Goal: Obtain resource: Obtain resource

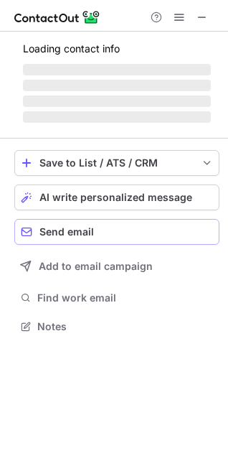
scroll to position [312, 228]
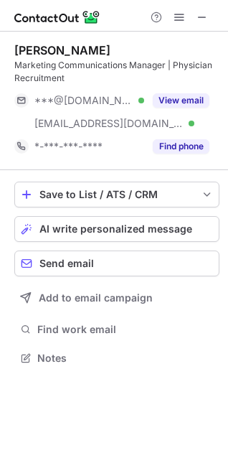
scroll to position [348, 228]
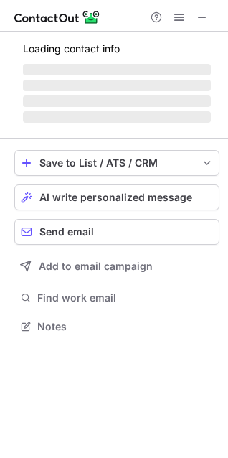
scroll to position [335, 228]
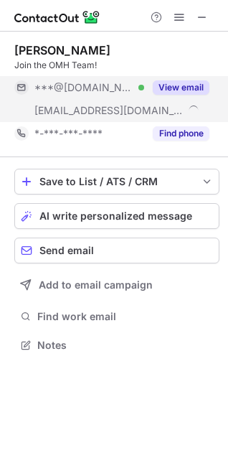
click at [169, 81] on button "View email" at bounding box center [181, 87] width 57 height 14
click at [102, 109] on span "***@omh.ny.gov" at bounding box center [108, 110] width 149 height 13
click at [105, 112] on span "***@omh.ny.gov" at bounding box center [108, 110] width 149 height 13
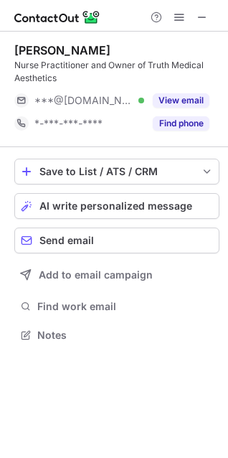
scroll to position [325, 228]
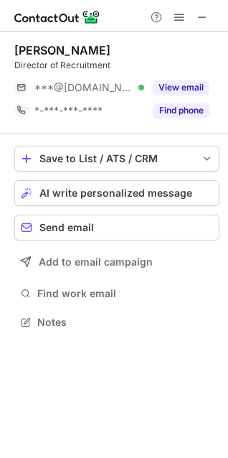
scroll to position [312, 228]
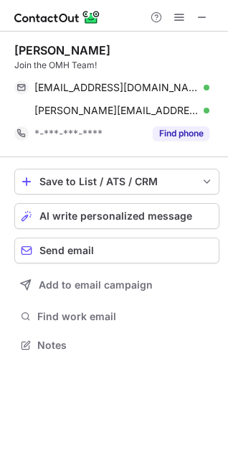
scroll to position [335, 228]
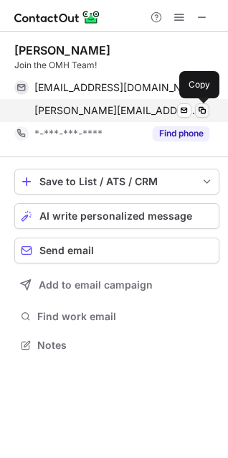
click at [202, 108] on span at bounding box center [202, 110] width 11 height 11
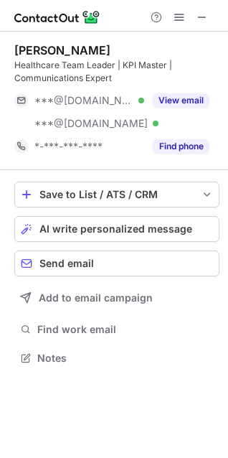
scroll to position [348, 228]
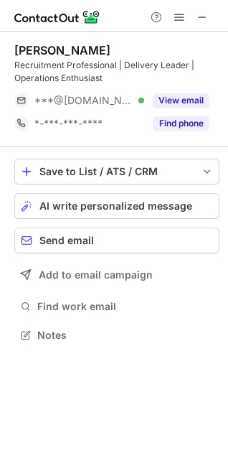
scroll to position [325, 228]
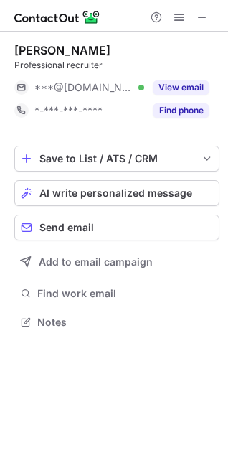
scroll to position [312, 228]
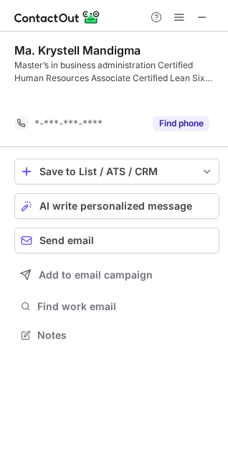
scroll to position [302, 228]
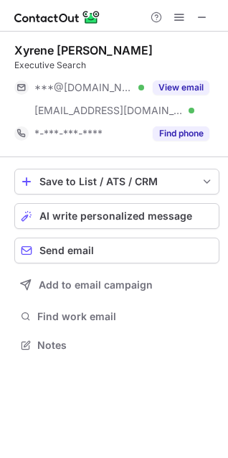
scroll to position [335, 228]
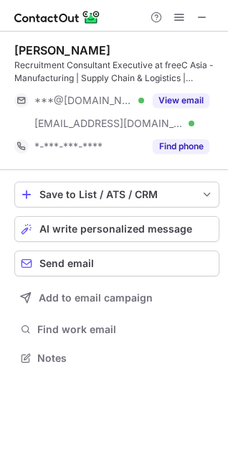
scroll to position [348, 228]
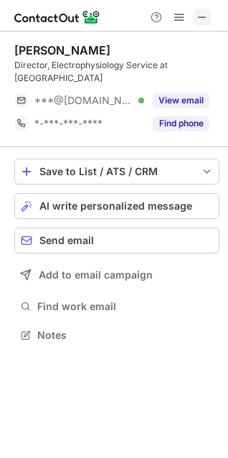
scroll to position [325, 228]
click at [204, 14] on span at bounding box center [202, 16] width 11 height 11
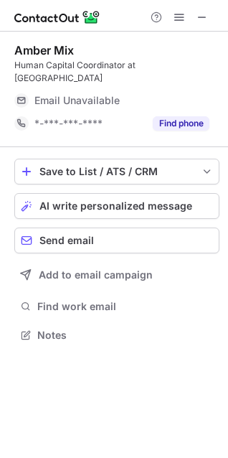
scroll to position [312, 228]
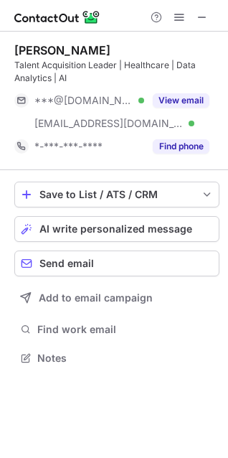
scroll to position [348, 228]
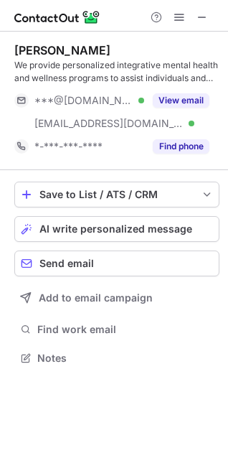
scroll to position [348, 228]
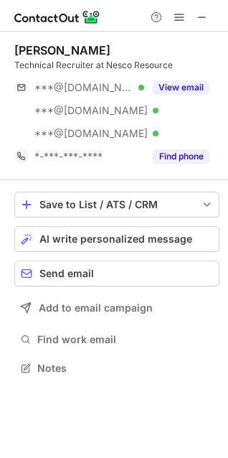
scroll to position [358, 228]
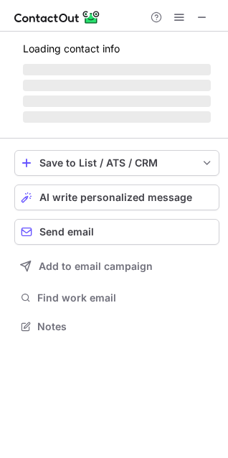
scroll to position [358, 228]
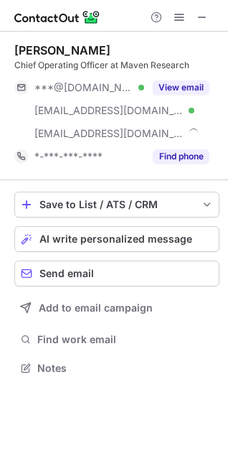
click at [200, 14] on span at bounding box center [202, 16] width 11 height 11
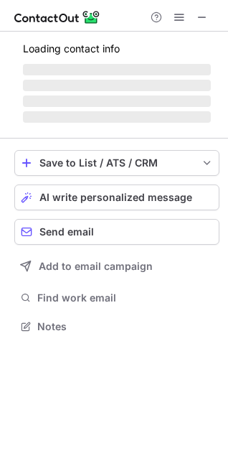
scroll to position [335, 228]
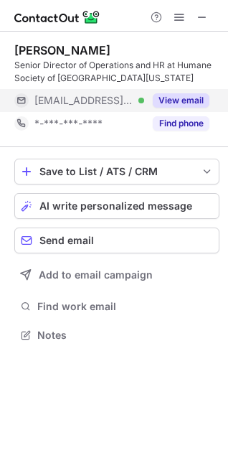
click at [199, 99] on button "View email" at bounding box center [181, 100] width 57 height 14
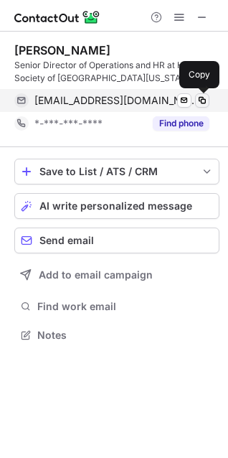
click at [204, 103] on span at bounding box center [202, 100] width 11 height 11
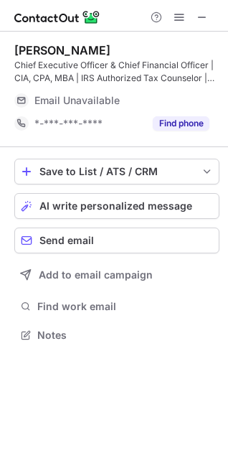
scroll to position [325, 228]
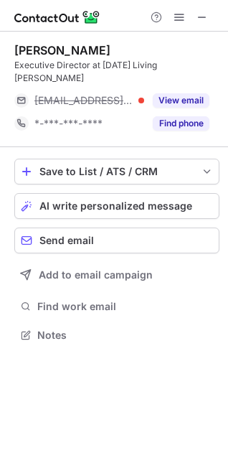
scroll to position [325, 228]
click at [199, 11] on span at bounding box center [202, 16] width 11 height 11
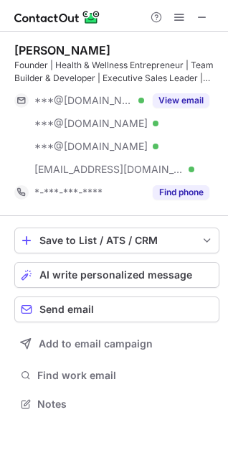
scroll to position [394, 228]
click at [200, 13] on span at bounding box center [202, 16] width 11 height 11
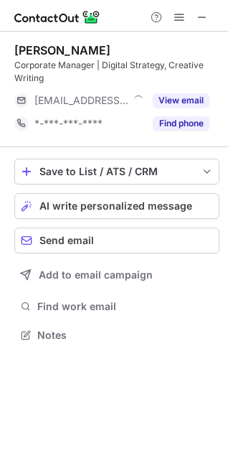
scroll to position [325, 228]
click at [204, 21] on span at bounding box center [202, 16] width 11 height 11
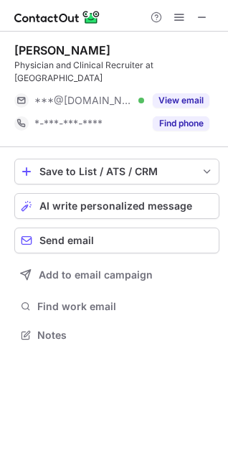
scroll to position [312, 228]
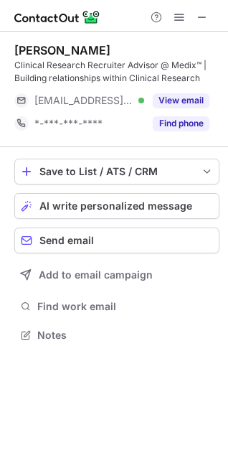
scroll to position [325, 228]
click at [205, 15] on span at bounding box center [202, 16] width 11 height 11
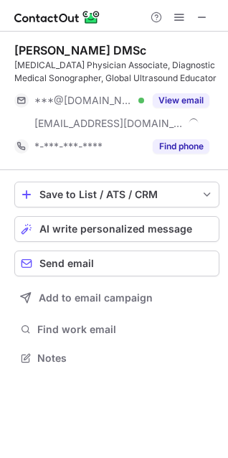
scroll to position [348, 228]
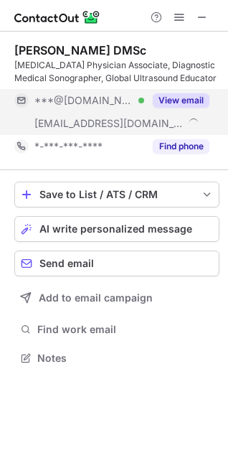
click at [179, 102] on button "View email" at bounding box center [181, 100] width 57 height 14
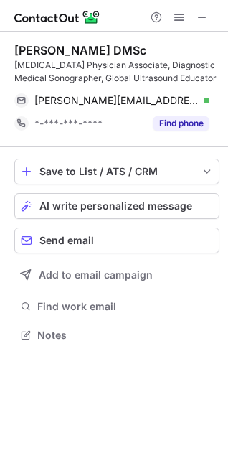
scroll to position [325, 228]
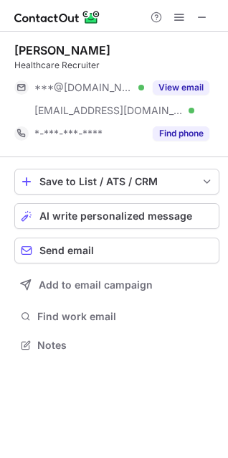
scroll to position [335, 228]
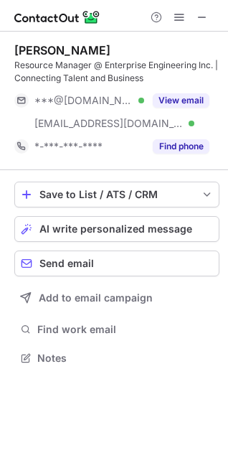
scroll to position [348, 228]
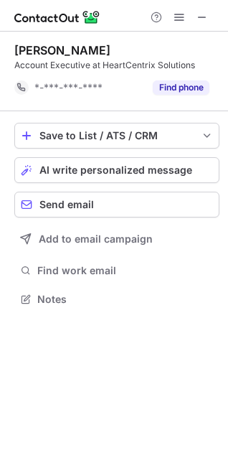
scroll to position [289, 228]
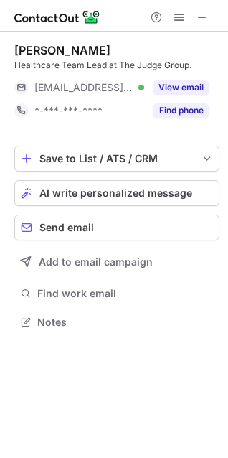
scroll to position [312, 228]
click at [198, 14] on span at bounding box center [202, 16] width 11 height 11
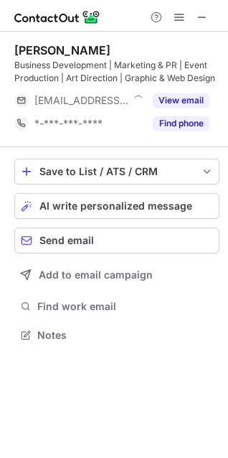
scroll to position [325, 228]
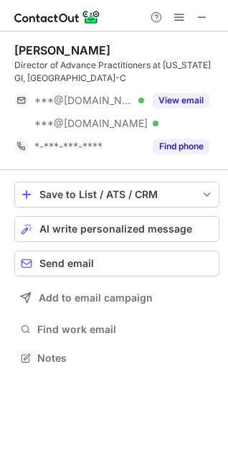
scroll to position [348, 228]
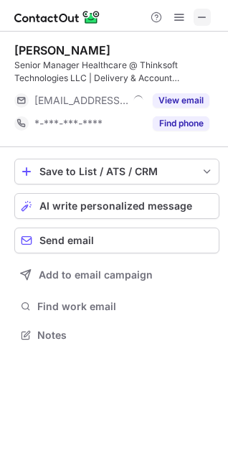
scroll to position [325, 228]
click at [202, 19] on span at bounding box center [202, 16] width 11 height 11
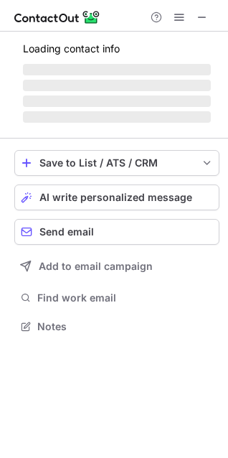
scroll to position [325, 228]
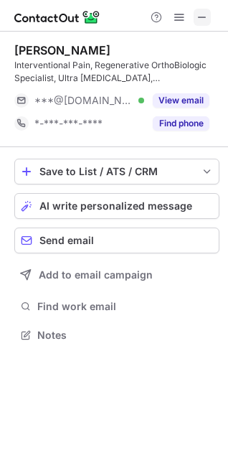
click at [204, 19] on span at bounding box center [202, 16] width 11 height 11
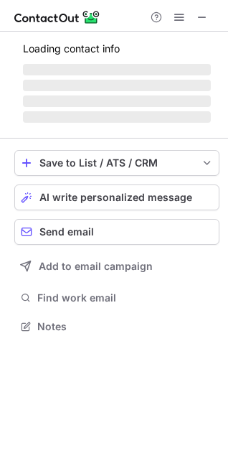
scroll to position [371, 228]
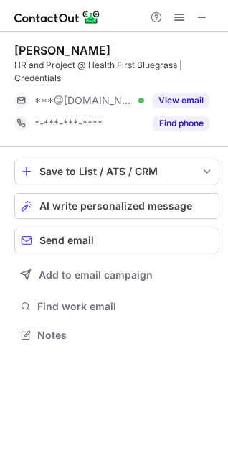
scroll to position [325, 228]
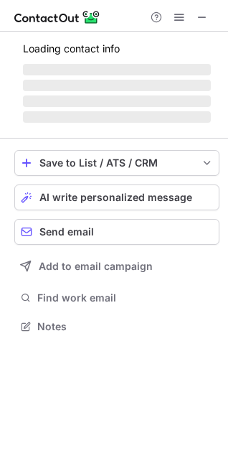
scroll to position [348, 228]
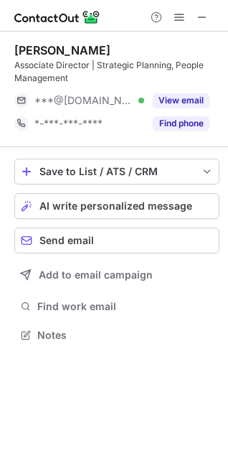
scroll to position [325, 228]
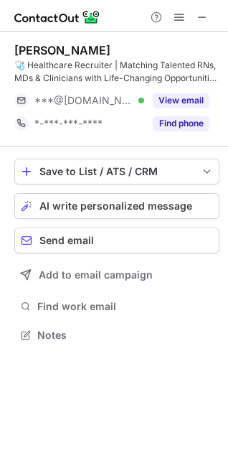
scroll to position [325, 228]
click at [202, 14] on span at bounding box center [202, 16] width 11 height 11
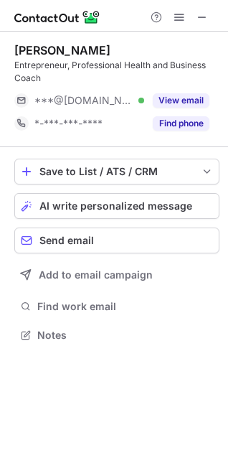
scroll to position [325, 228]
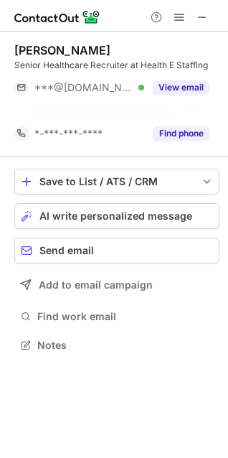
scroll to position [312, 228]
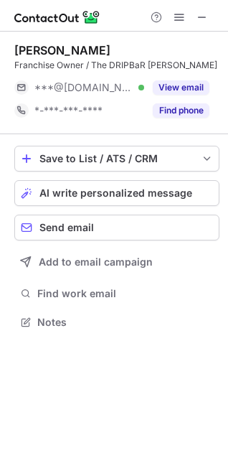
scroll to position [312, 228]
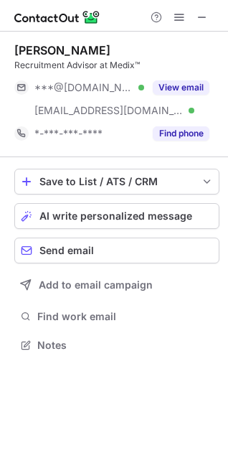
scroll to position [335, 228]
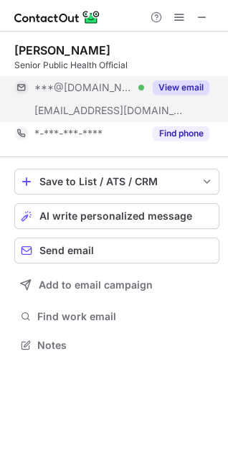
click at [180, 85] on button "View email" at bounding box center [181, 87] width 57 height 14
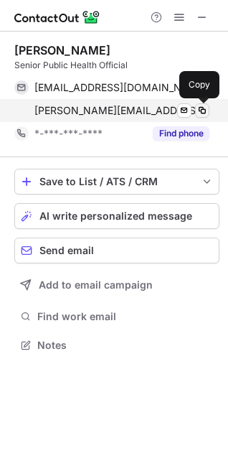
click at [202, 113] on span at bounding box center [202, 110] width 11 height 11
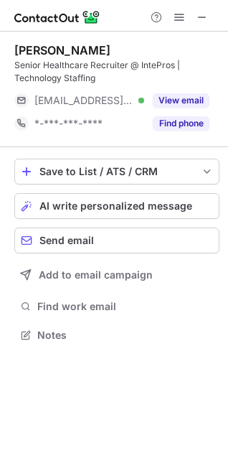
scroll to position [325, 228]
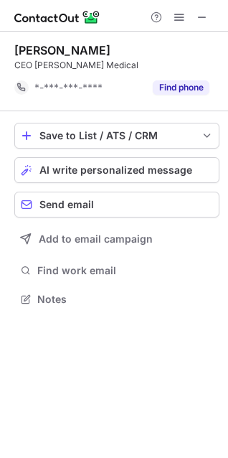
scroll to position [289, 228]
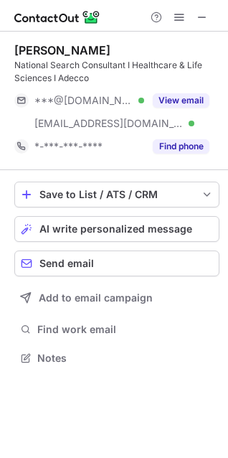
scroll to position [348, 228]
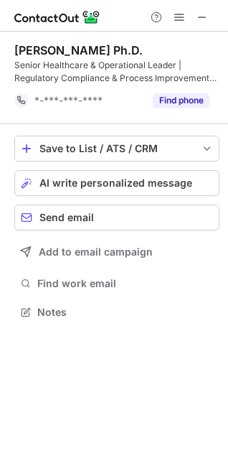
scroll to position [302, 228]
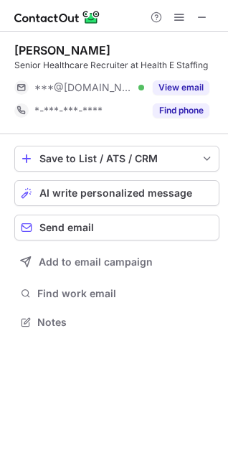
scroll to position [312, 228]
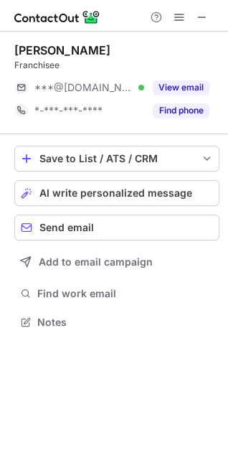
scroll to position [312, 228]
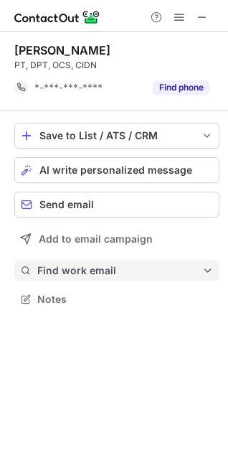
scroll to position [289, 228]
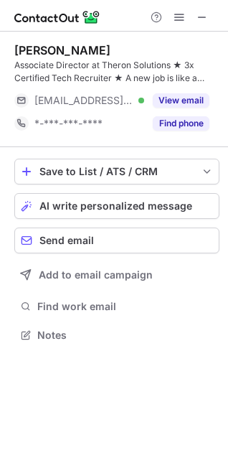
scroll to position [325, 228]
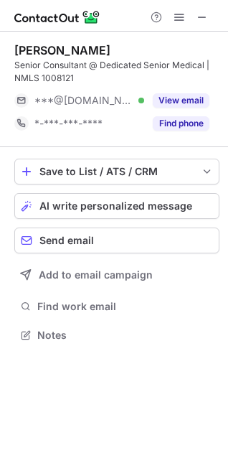
scroll to position [325, 228]
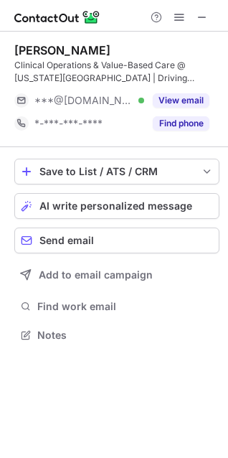
scroll to position [325, 228]
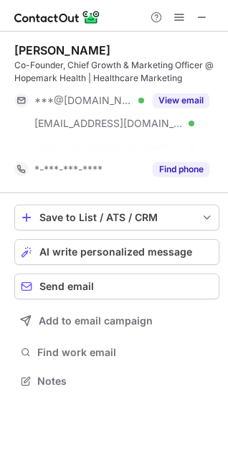
scroll to position [348, 228]
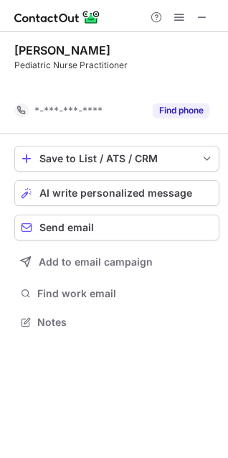
scroll to position [289, 228]
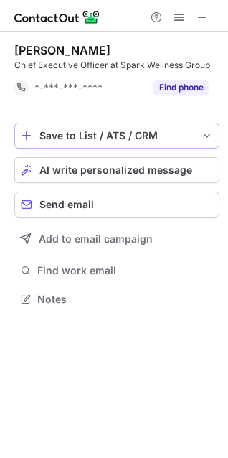
scroll to position [289, 228]
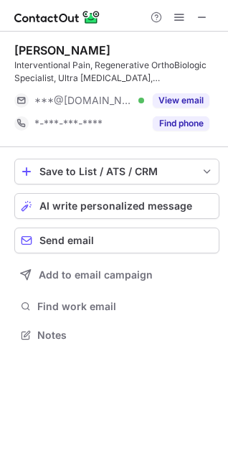
scroll to position [325, 228]
click at [203, 14] on span at bounding box center [202, 16] width 11 height 11
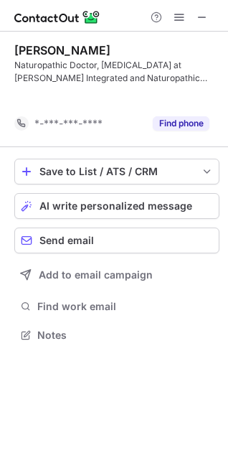
scroll to position [302, 228]
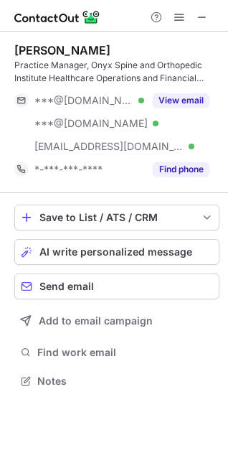
scroll to position [371, 228]
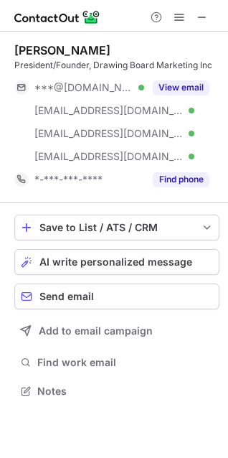
scroll to position [381, 228]
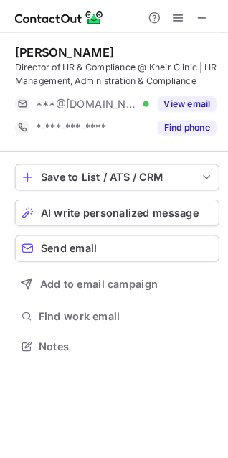
scroll to position [325, 228]
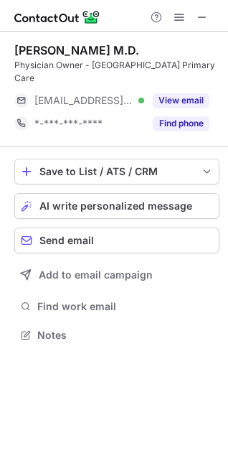
scroll to position [312, 228]
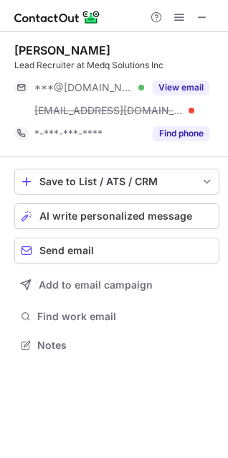
scroll to position [335, 228]
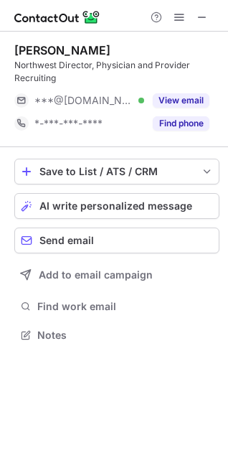
scroll to position [325, 228]
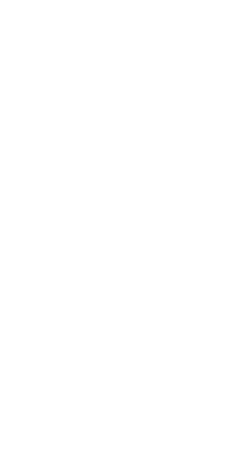
scroll to position [325, 228]
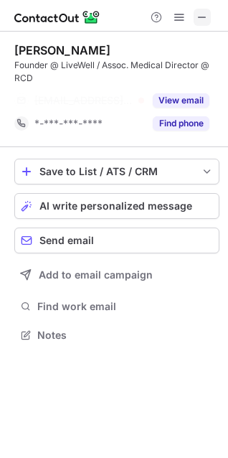
click at [207, 11] on span at bounding box center [202, 16] width 11 height 11
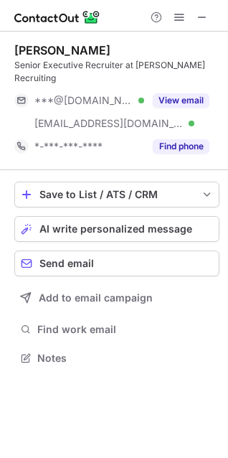
scroll to position [348, 228]
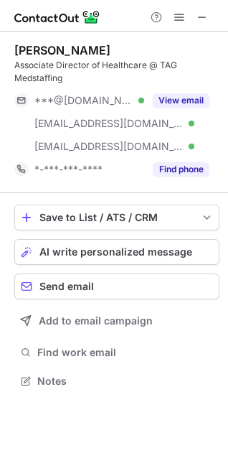
scroll to position [371, 228]
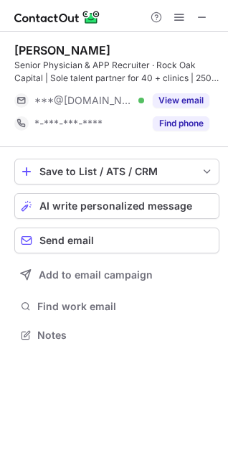
scroll to position [325, 228]
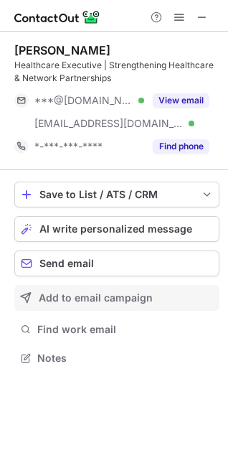
scroll to position [348, 228]
click at [208, 291] on button "Add to email campaign" at bounding box center [116, 298] width 205 height 26
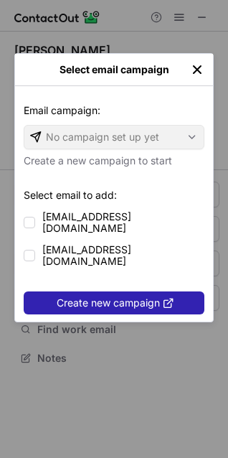
click at [199, 75] on img "left-button" at bounding box center [197, 69] width 14 height 14
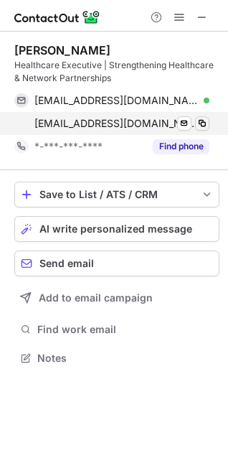
click at [202, 126] on span at bounding box center [202, 123] width 11 height 11
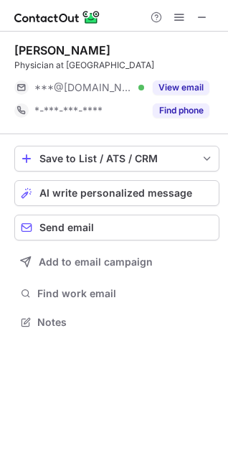
scroll to position [312, 228]
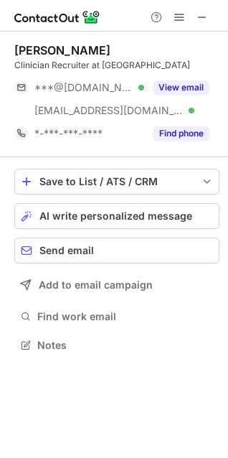
scroll to position [335, 228]
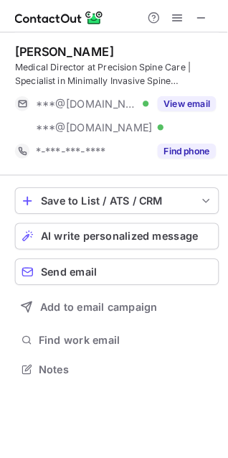
scroll to position [348, 228]
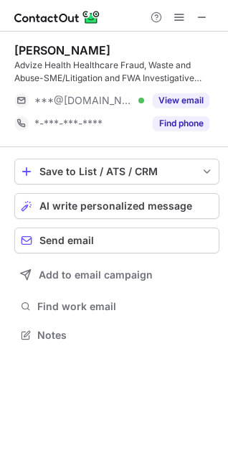
scroll to position [325, 228]
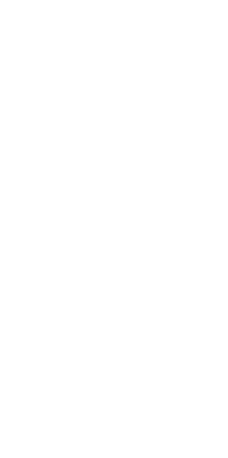
scroll to position [348, 228]
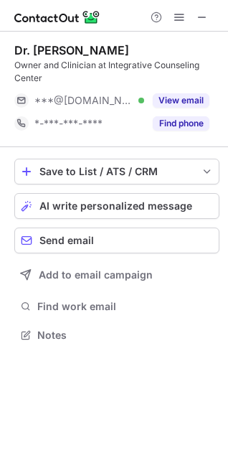
scroll to position [325, 228]
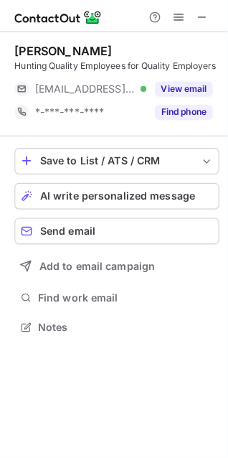
scroll to position [312, 228]
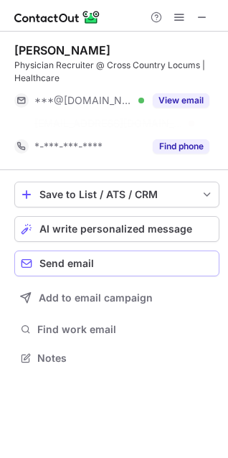
scroll to position [325, 228]
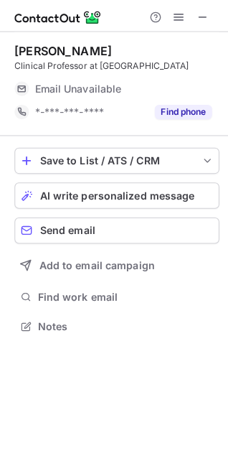
scroll to position [312, 228]
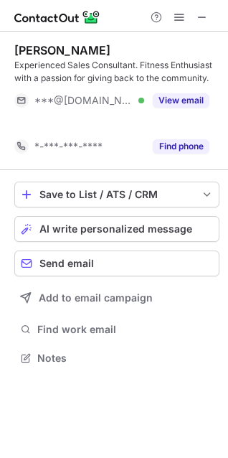
scroll to position [325, 228]
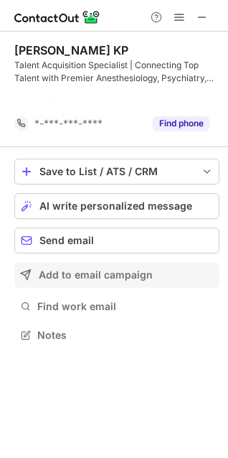
scroll to position [302, 228]
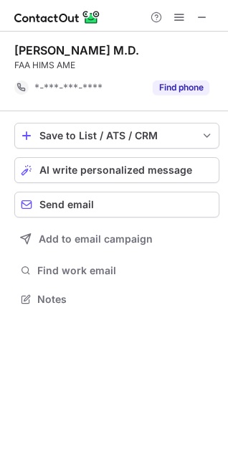
scroll to position [289, 228]
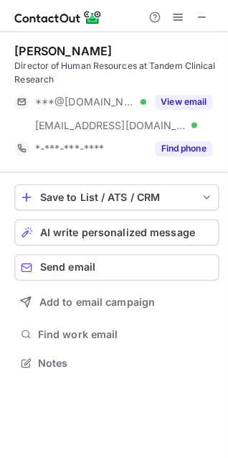
scroll to position [348, 228]
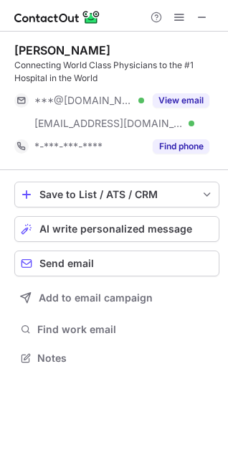
scroll to position [348, 228]
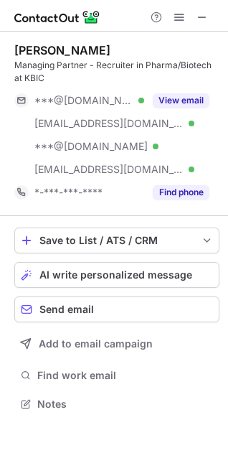
scroll to position [394, 228]
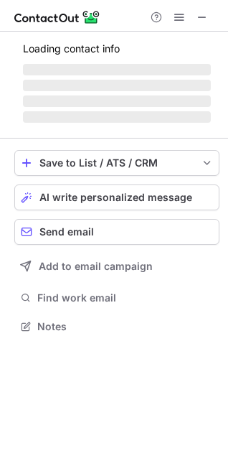
scroll to position [348, 228]
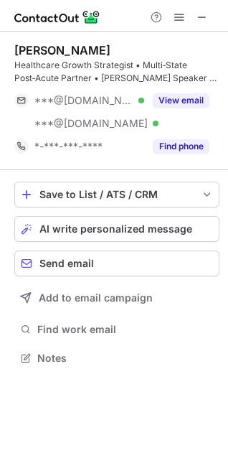
click at [207, 17] on span at bounding box center [202, 16] width 11 height 11
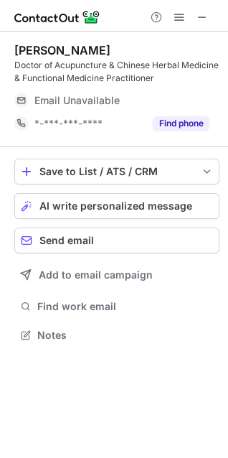
scroll to position [325, 228]
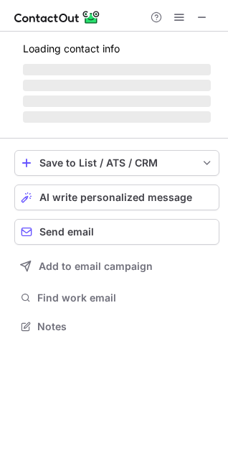
scroll to position [325, 228]
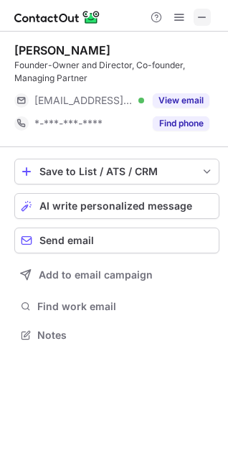
click at [207, 13] on span at bounding box center [202, 16] width 11 height 11
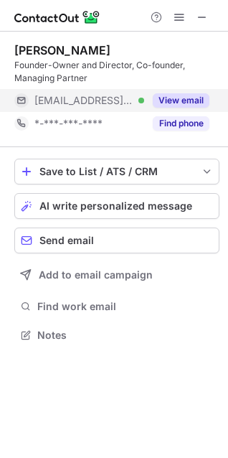
click at [192, 100] on button "View email" at bounding box center [181, 100] width 57 height 14
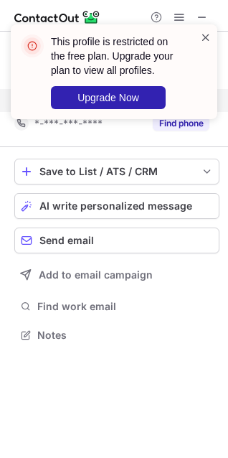
click at [209, 30] on span at bounding box center [205, 37] width 11 height 14
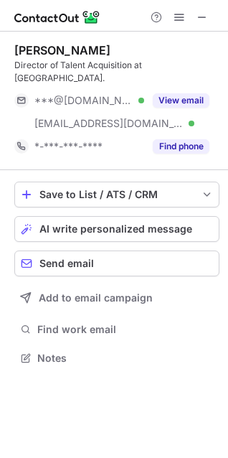
scroll to position [348, 228]
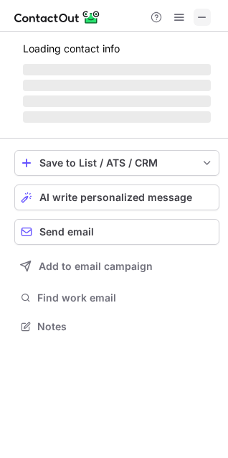
scroll to position [316, 228]
click at [207, 11] on span at bounding box center [202, 16] width 11 height 11
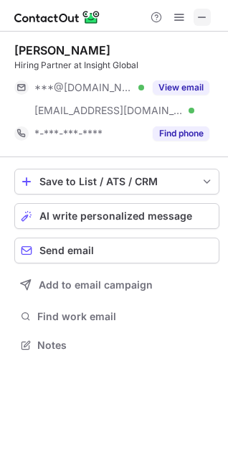
scroll to position [335, 228]
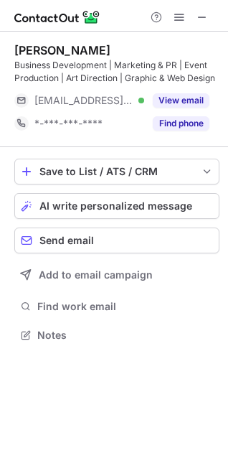
scroll to position [325, 228]
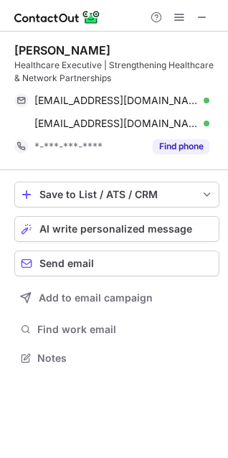
scroll to position [348, 228]
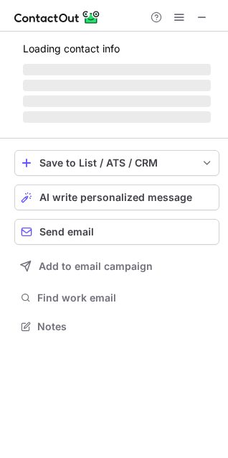
scroll to position [325, 228]
